Goal: Entertainment & Leisure: Consume media (video, audio)

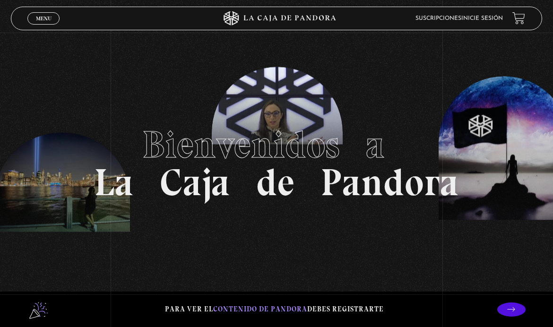
click at [478, 17] on link "Inicie sesión" at bounding box center [482, 19] width 42 height 6
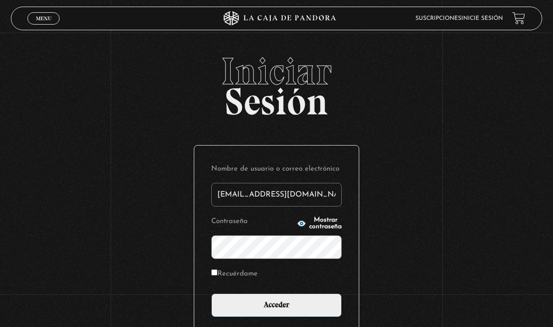
type input "[EMAIL_ADDRESS][DOMAIN_NAME]"
click at [276, 310] on input "Acceder" at bounding box center [276, 305] width 130 height 24
click at [241, 311] on input "Acceder" at bounding box center [276, 305] width 130 height 24
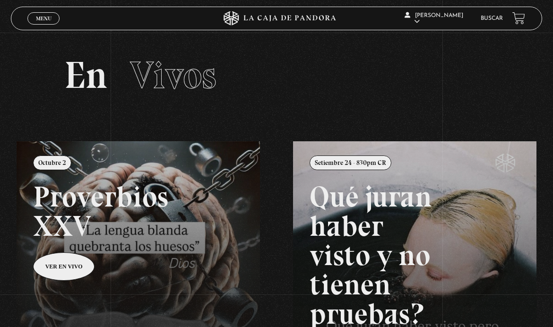
click at [41, 17] on span "Menu" at bounding box center [44, 19] width 16 height 6
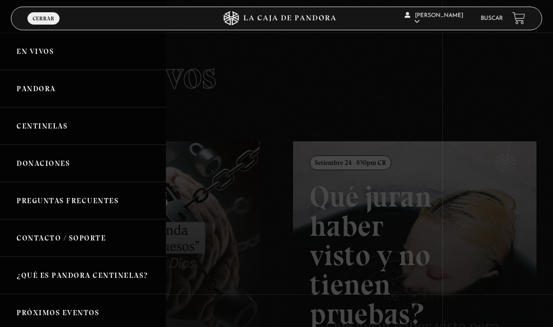
click at [33, 86] on link "Pandora" at bounding box center [83, 88] width 166 height 37
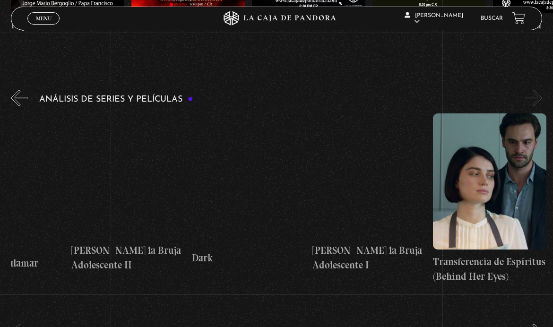
scroll to position [0, 2228]
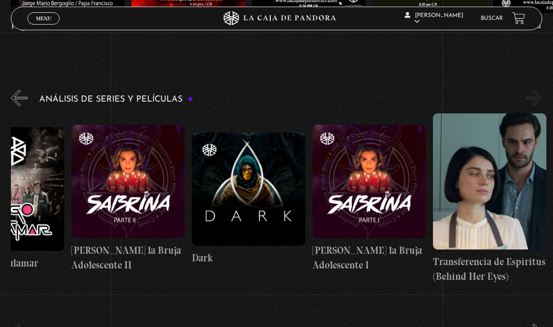
click at [110, 193] on figure at bounding box center [127, 181] width 113 height 113
